Goal: Task Accomplishment & Management: Use online tool/utility

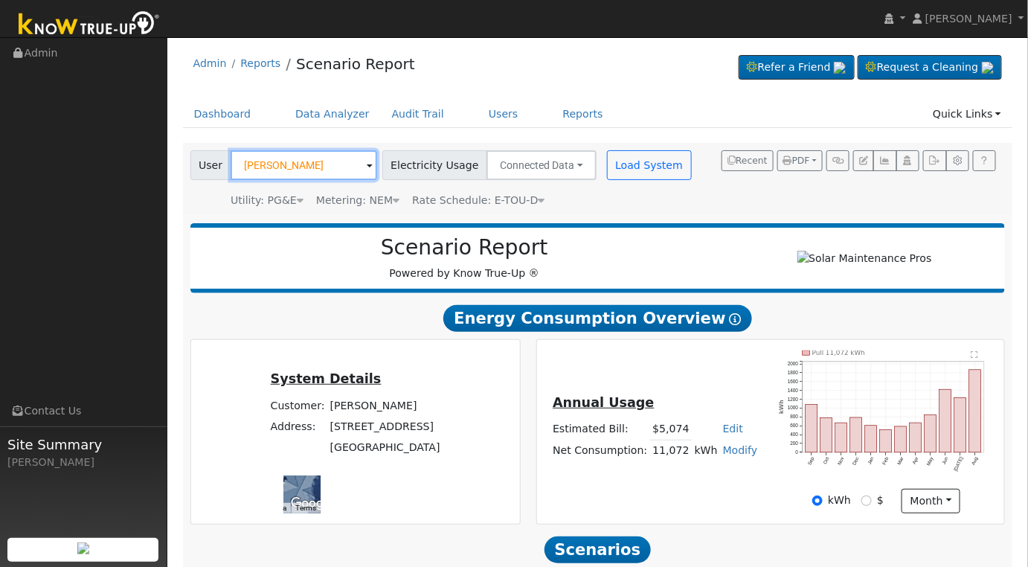
click at [317, 169] on input "[PERSON_NAME]" at bounding box center [303, 165] width 146 height 30
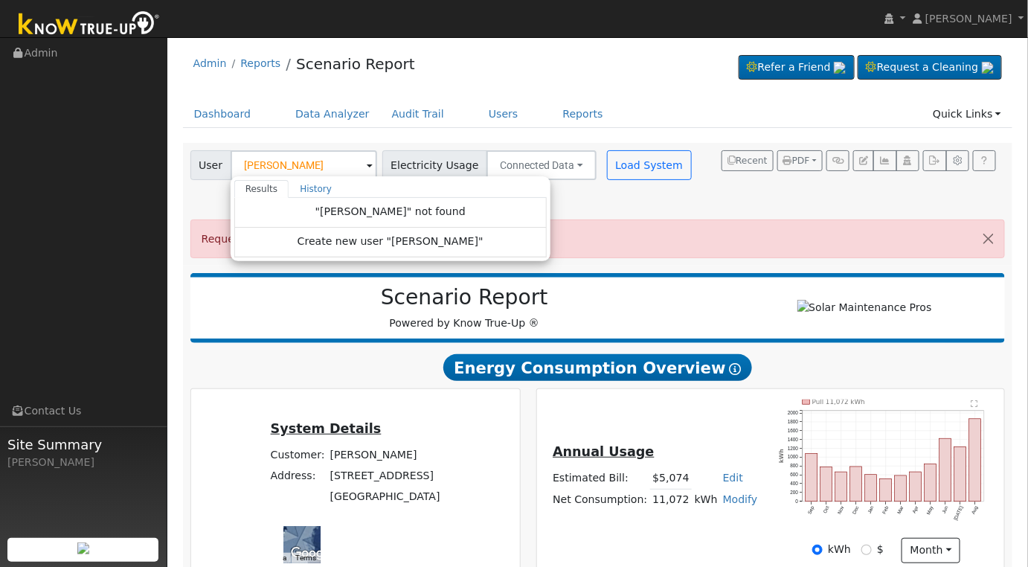
drag, startPoint x: 588, startPoint y: 128, endPoint x: 578, endPoint y: 124, distance: 10.4
click at [588, 126] on ul "Dashboard Data Analyzer Audit Trail Users Reports Quick Links Quick Add Quick C…" at bounding box center [598, 114] width 830 height 28
type input "[PERSON_NAME]"
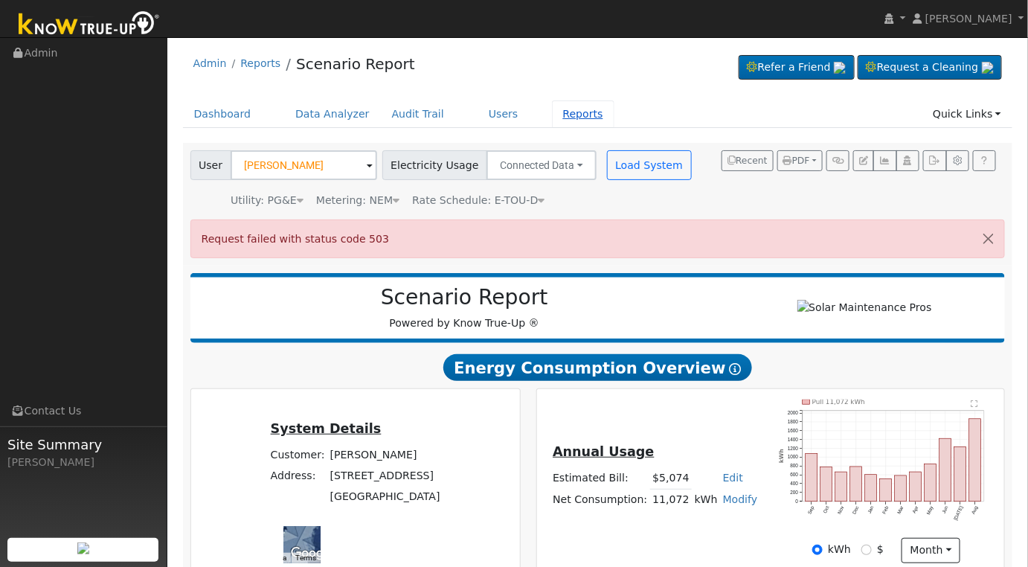
click at [552, 121] on link "Reports" at bounding box center [583, 114] width 62 height 28
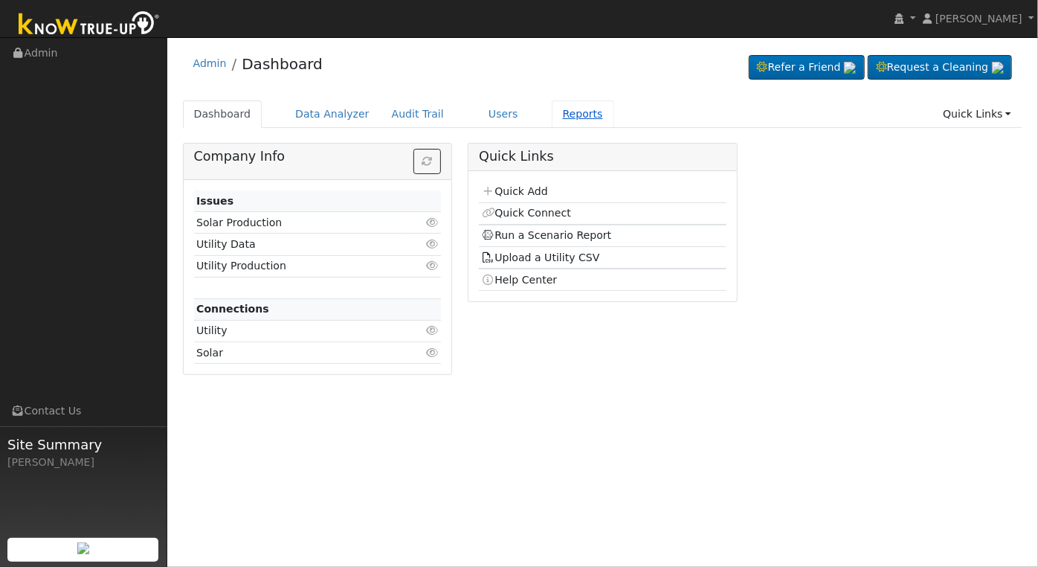
click at [552, 114] on link "Reports" at bounding box center [583, 114] width 62 height 28
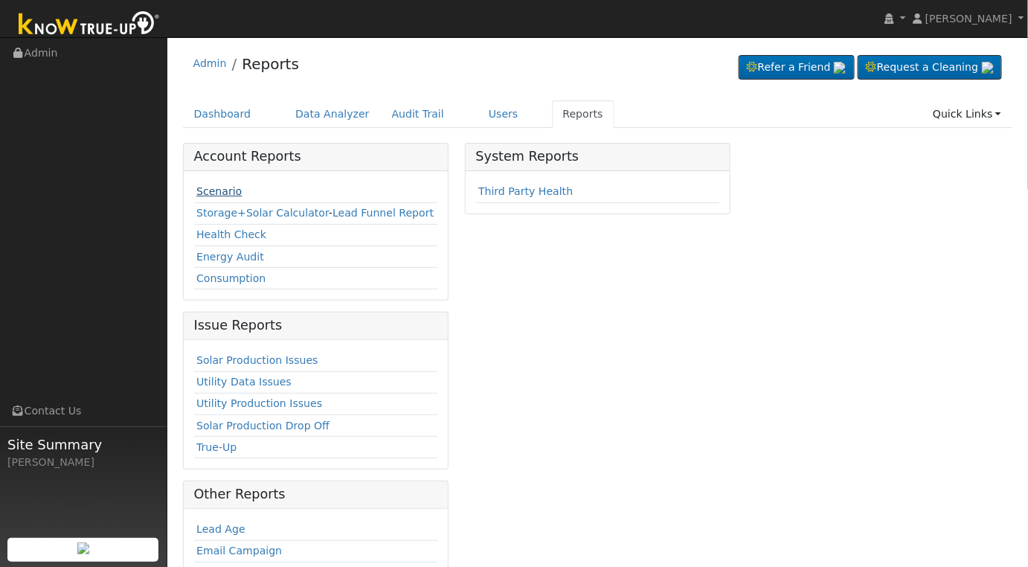
click at [220, 194] on link "Scenario" at bounding box center [218, 191] width 45 height 12
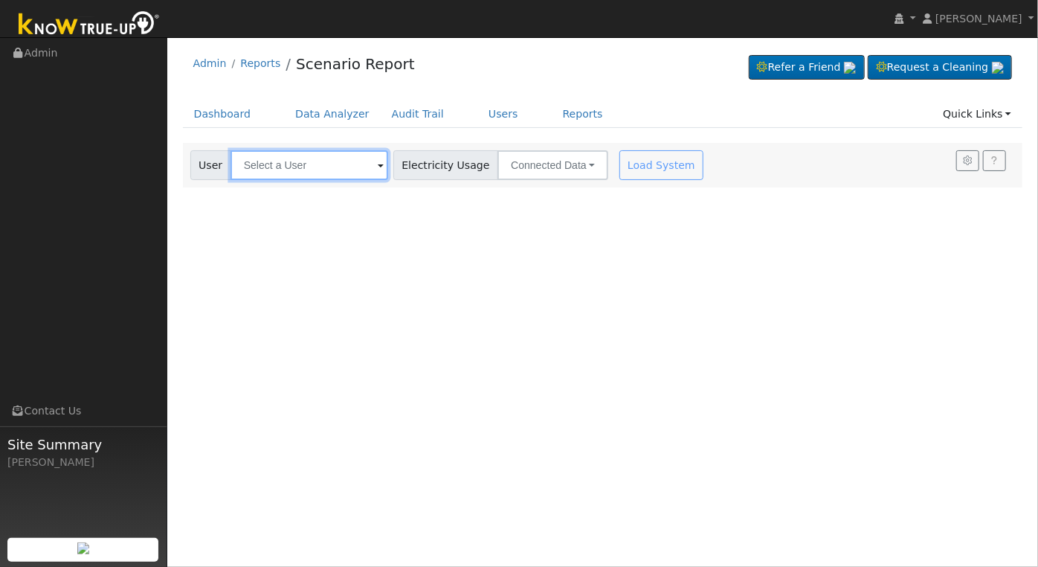
click at [288, 171] on input "text" at bounding box center [309, 165] width 158 height 30
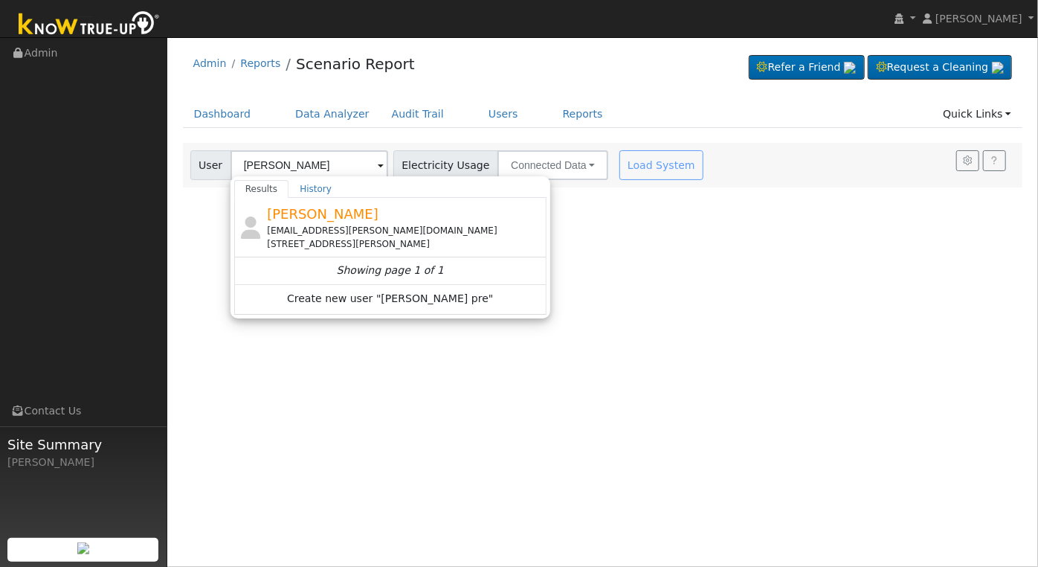
click at [416, 215] on div "Ryan Preciado ryno.preciado@gmail.com 36982 Mudge Ranch Road, Coarsegold, CA 93…" at bounding box center [405, 227] width 276 height 47
type input "Ryan Preciado"
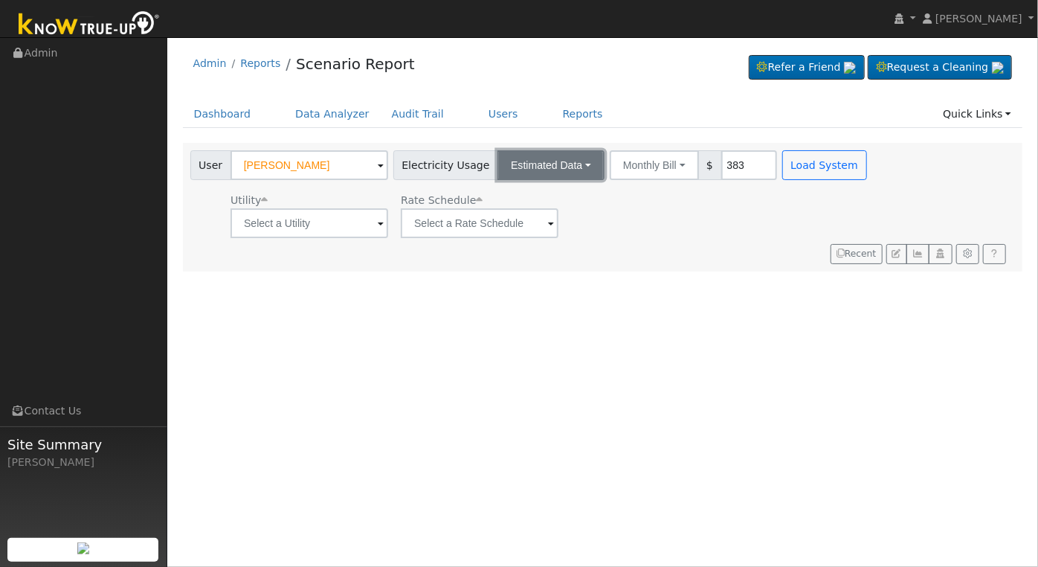
click at [552, 164] on button "Estimated Data" at bounding box center [550, 165] width 107 height 30
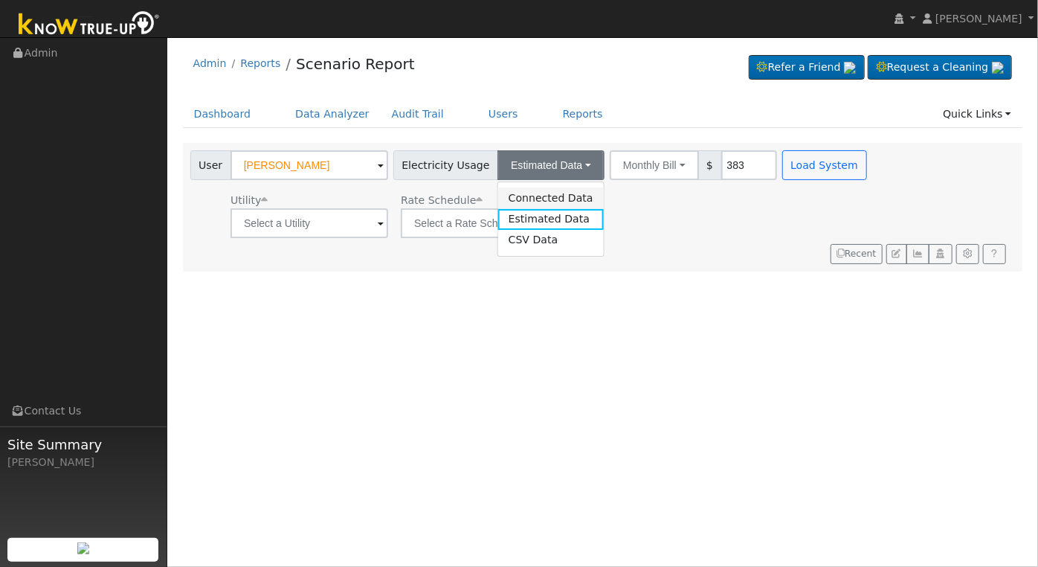
click at [561, 198] on link "Connected Data" at bounding box center [551, 197] width 106 height 21
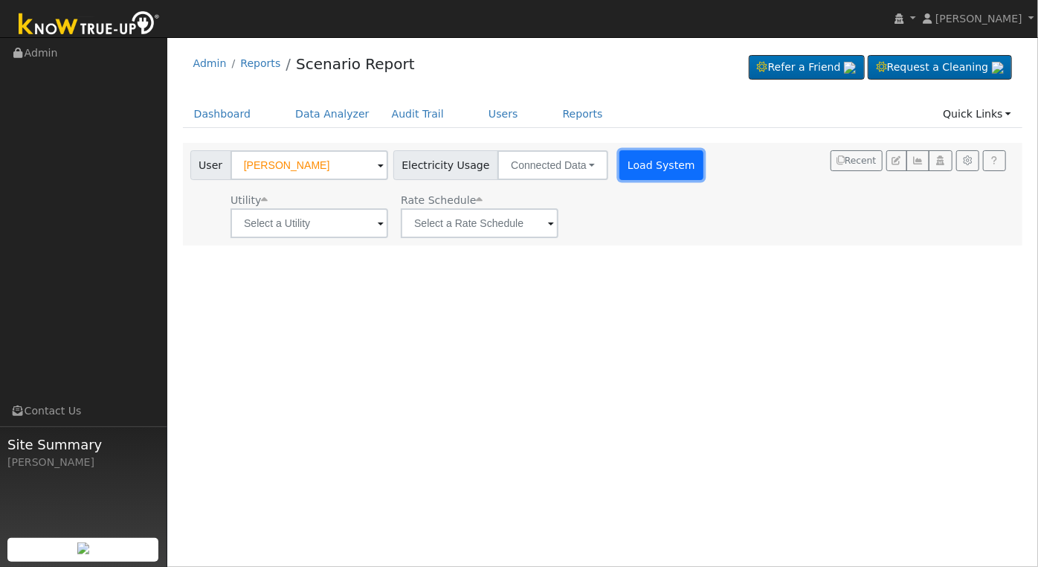
click at [646, 174] on button "Load System" at bounding box center [661, 165] width 85 height 30
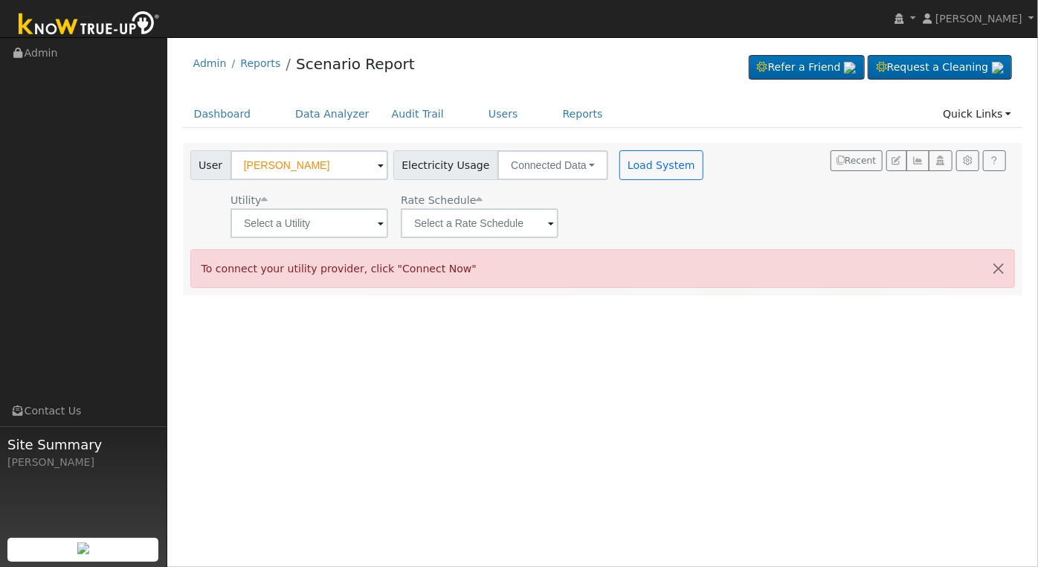
click at [509, 237] on div "User Ryan Preciado Account Default Account Default Account 36982 Mudge Ranch Ro…" at bounding box center [603, 219] width 840 height 152
click at [529, 213] on input "text" at bounding box center [480, 223] width 158 height 30
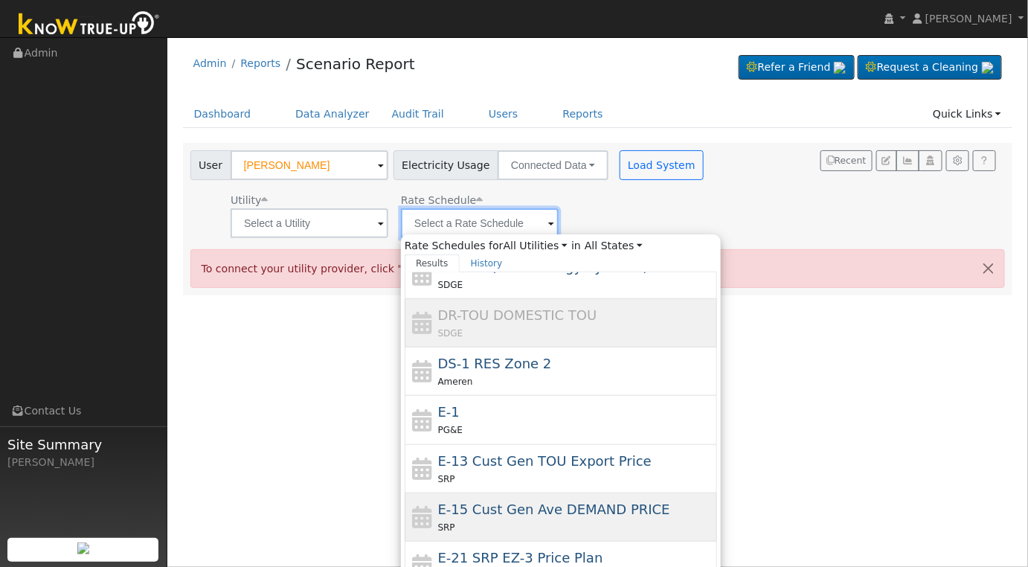
scroll to position [458, 0]
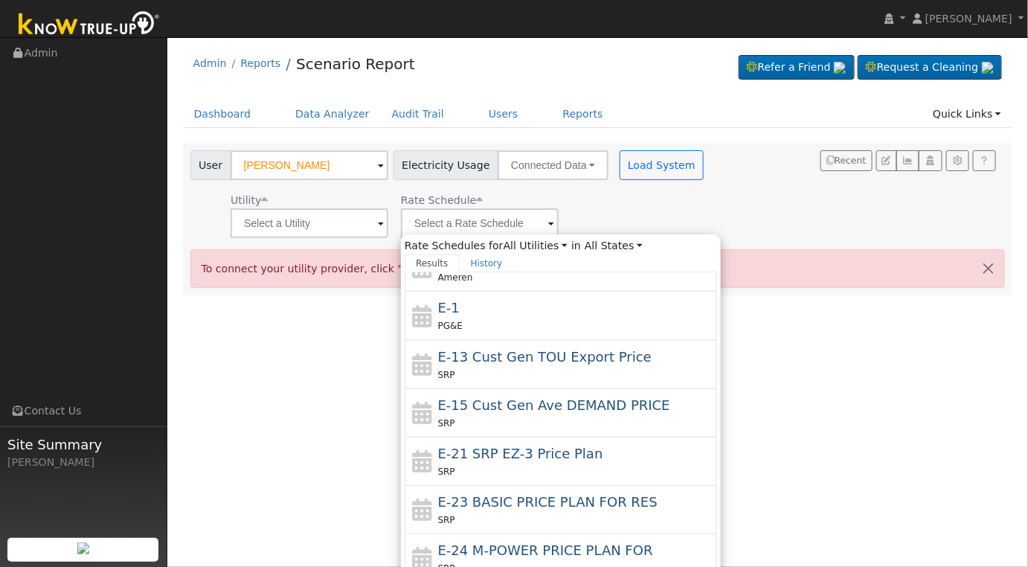
click at [395, 230] on div "Utility Rate Schedule Rate Schedules for All Utilities All Utilities in All Sta…" at bounding box center [448, 212] width 523 height 51
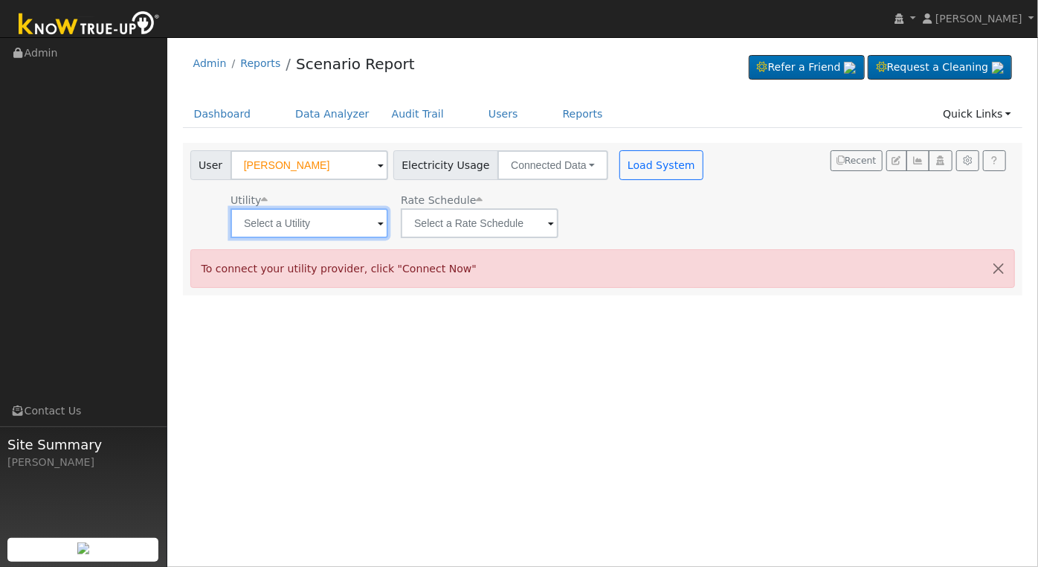
click at [361, 221] on input "text" at bounding box center [309, 223] width 158 height 30
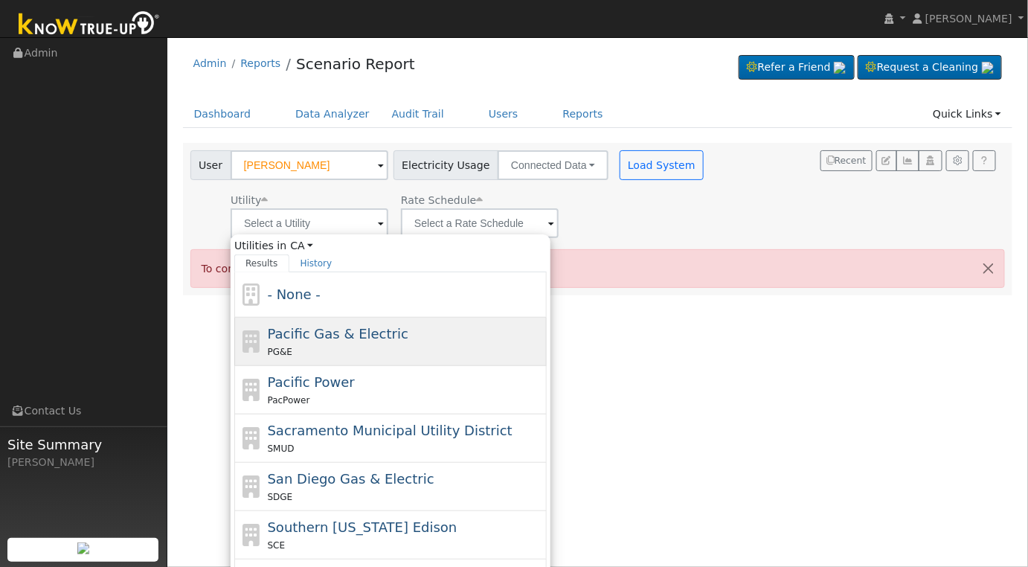
click at [373, 352] on div "PG&E" at bounding box center [406, 352] width 276 height 16
type input "Pacific Gas & Electric"
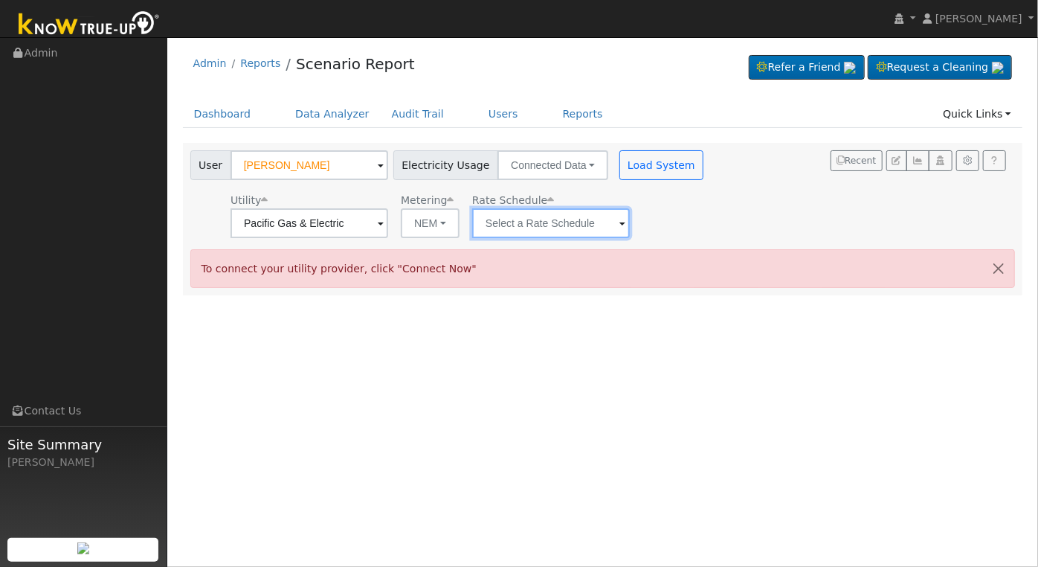
click at [559, 219] on input "text" at bounding box center [551, 223] width 158 height 30
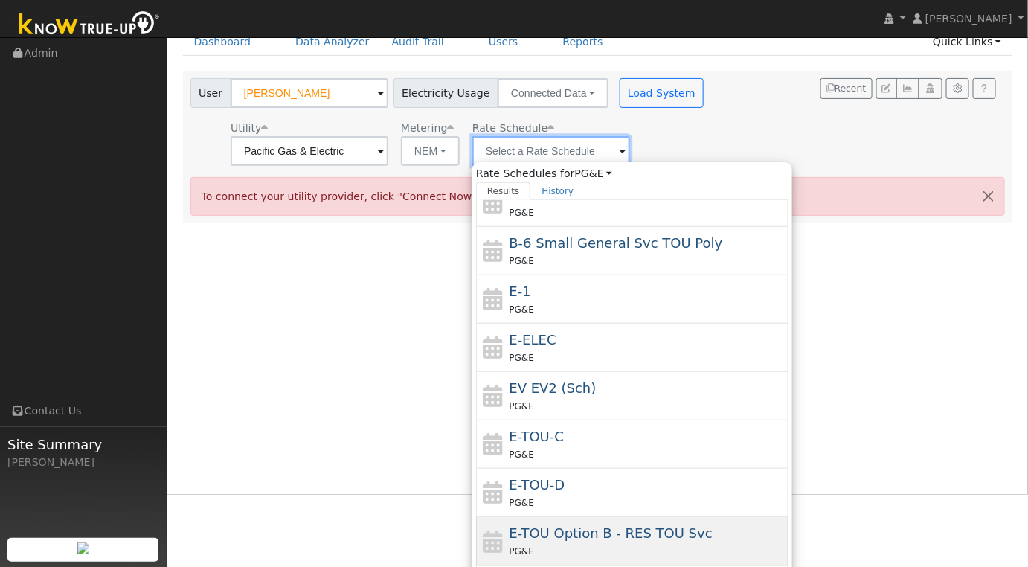
scroll to position [97, 0]
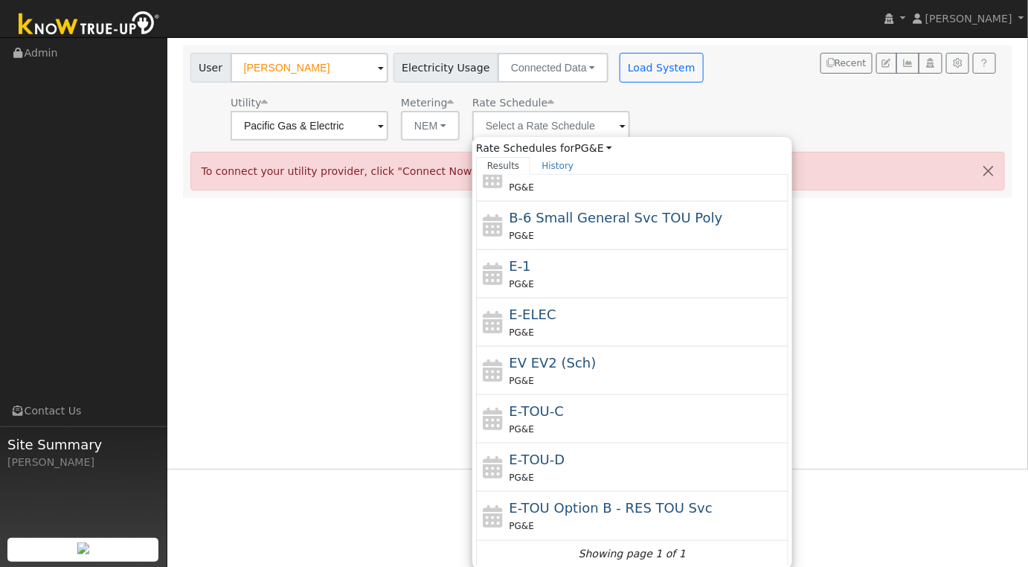
click at [622, 474] on div "PG&E" at bounding box center [647, 477] width 276 height 16
type input "E-TOU-D"
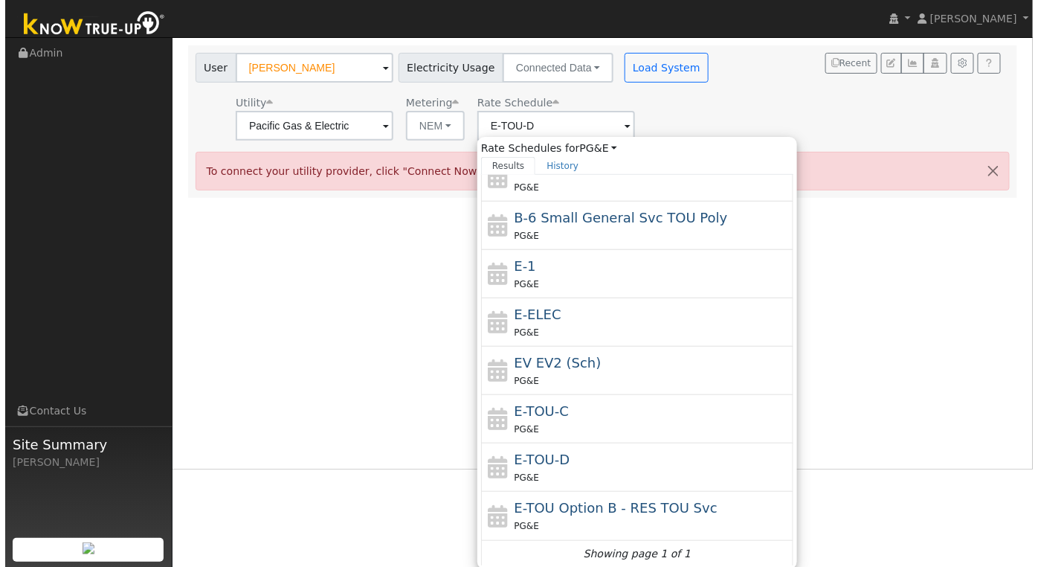
scroll to position [0, 0]
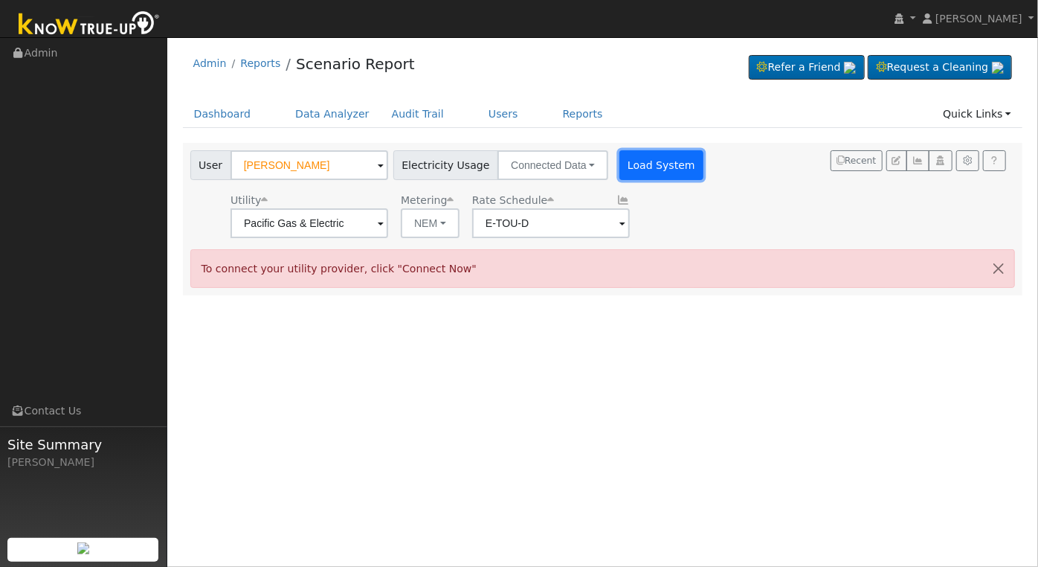
click at [645, 160] on button "Load System" at bounding box center [661, 165] width 85 height 30
